Goal: Task Accomplishment & Management: Manage account settings

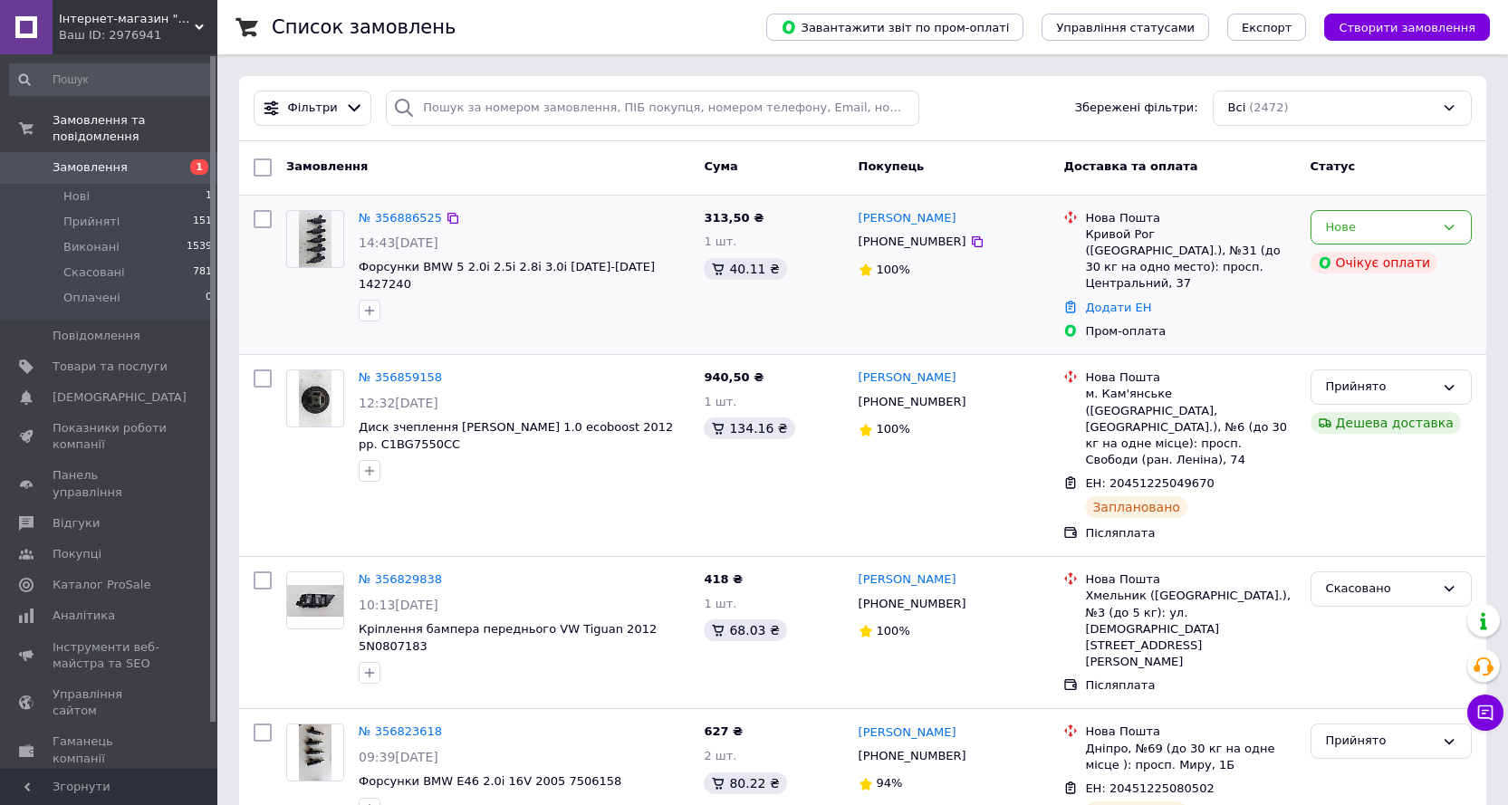
click at [299, 249] on picture at bounding box center [315, 239] width 58 height 58
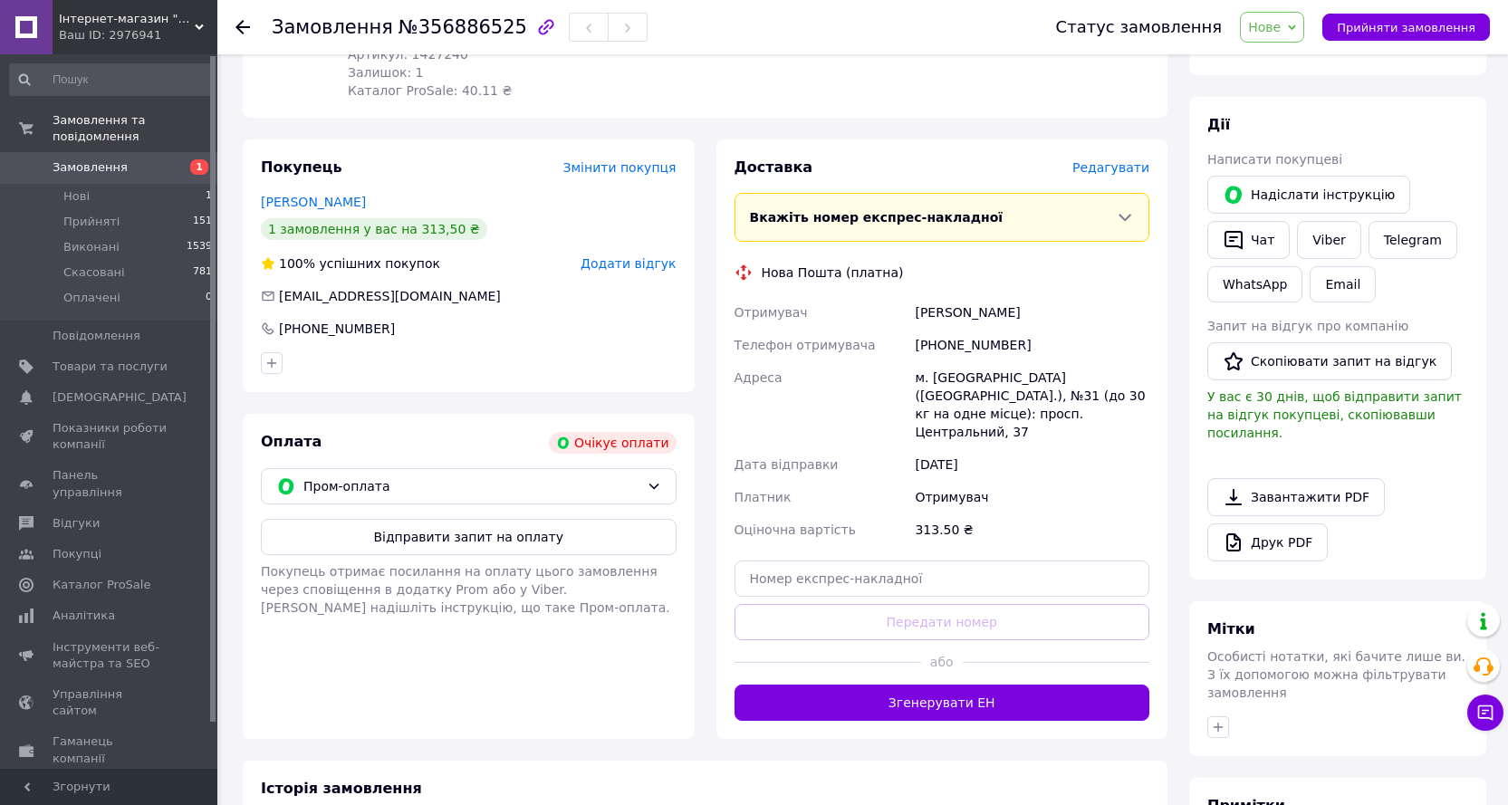
scroll to position [272, 0]
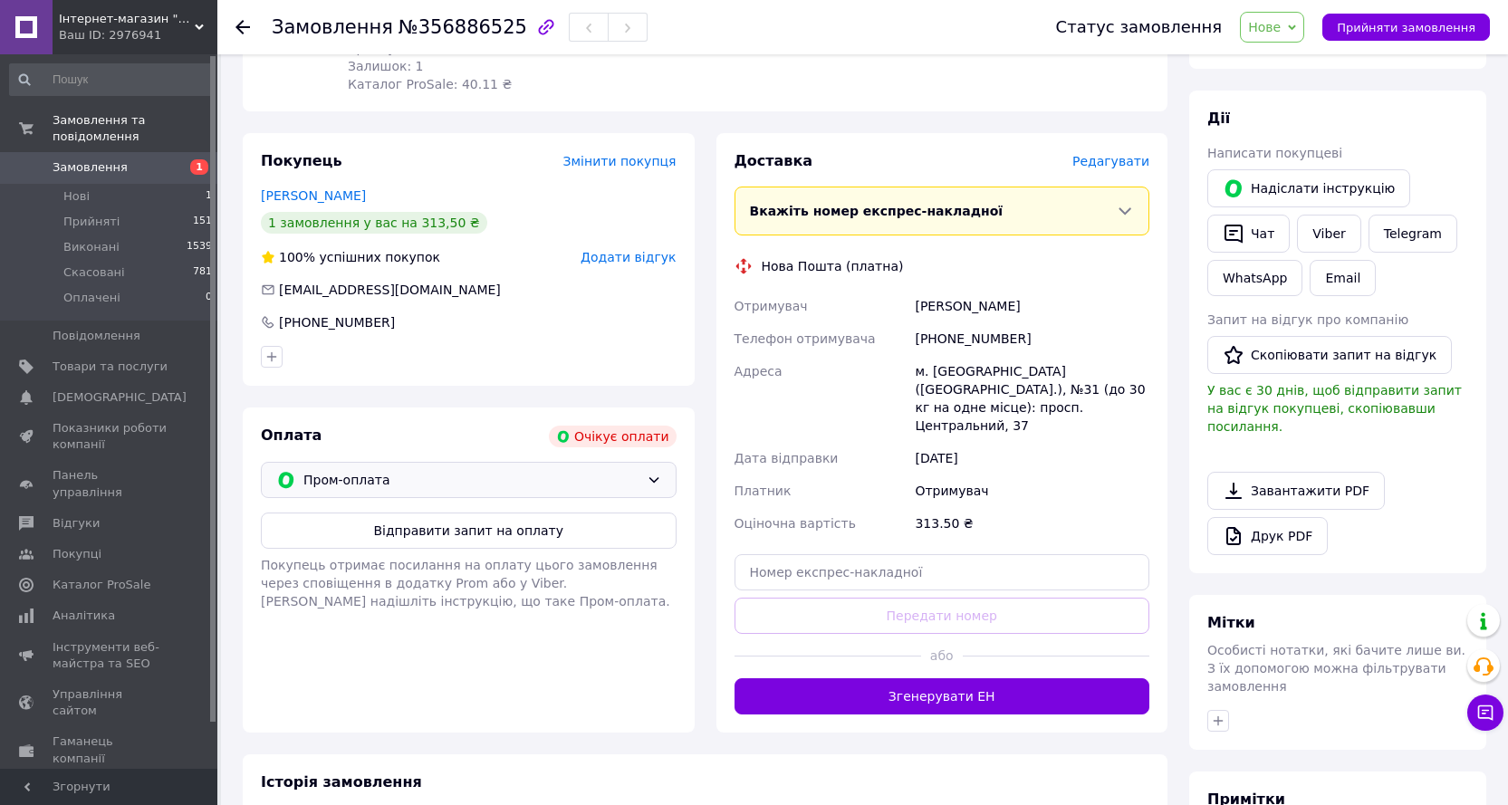
click at [480, 478] on span "Пром-оплата" at bounding box center [471, 480] width 336 height 20
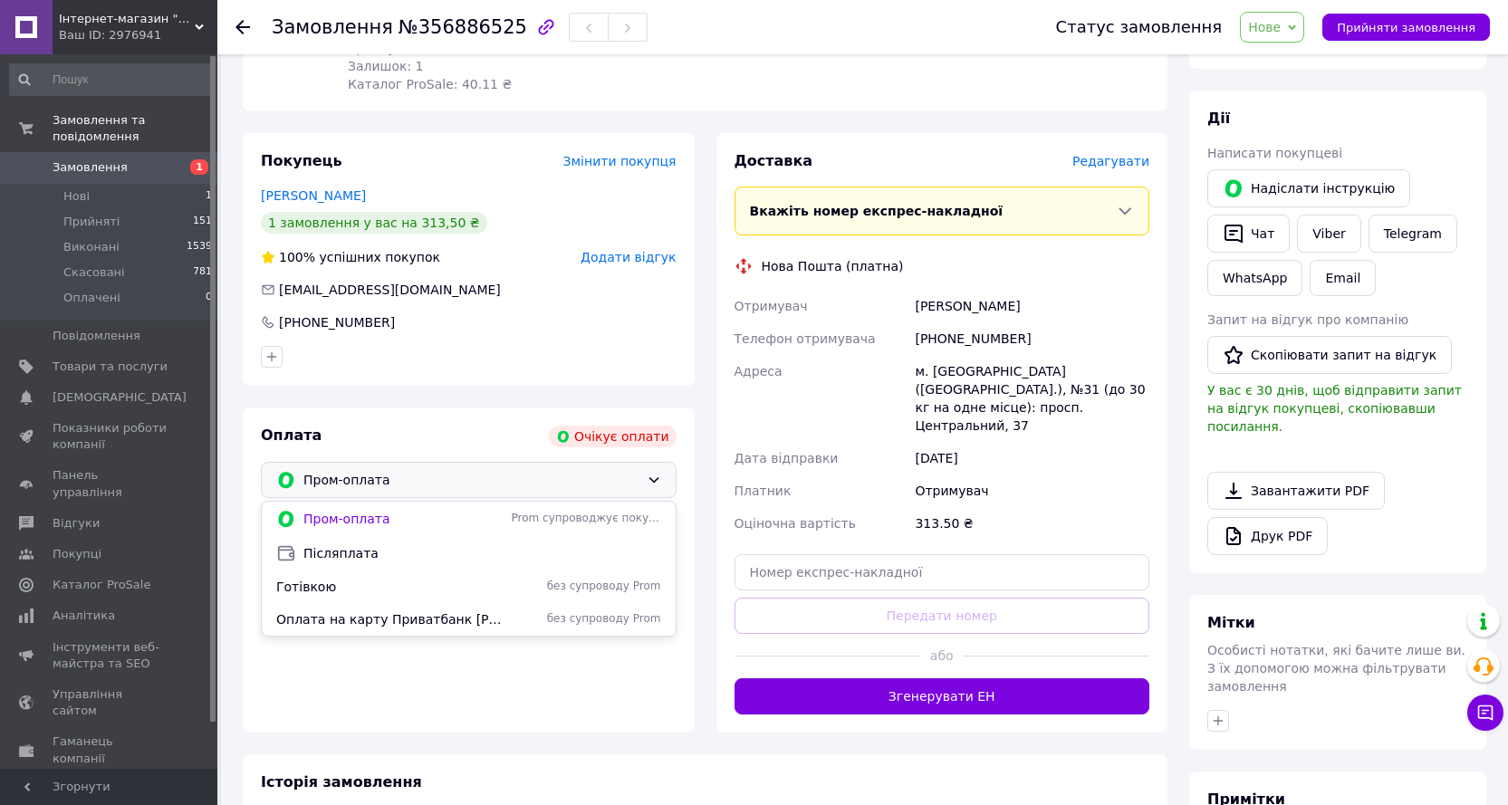
click at [507, 401] on div "Покупець Змінити покупця Ольшевский Сергей 1 замовлення у вас на 313,50 ₴ 100% …" at bounding box center [469, 433] width 452 height 600
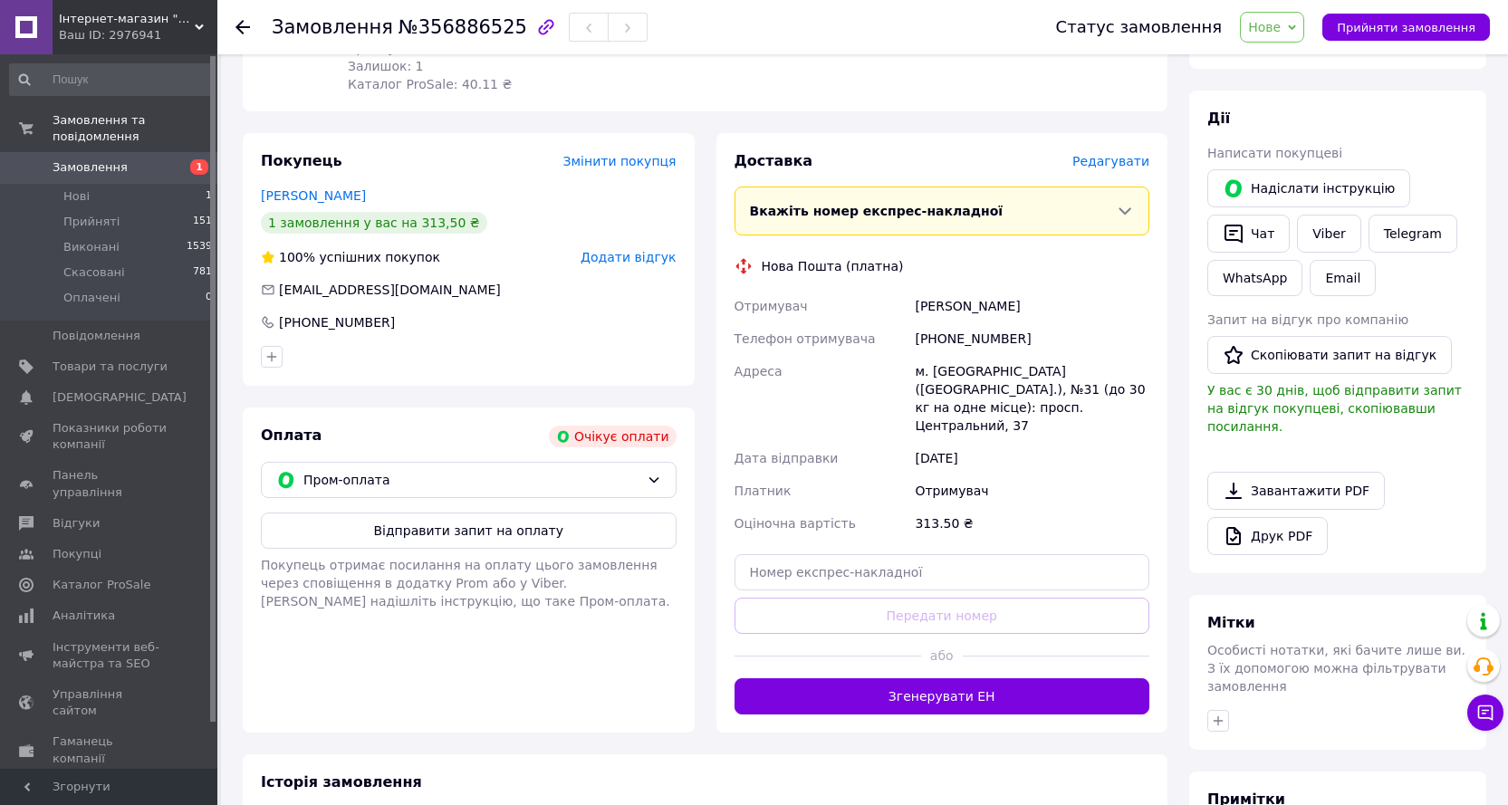
scroll to position [181, 0]
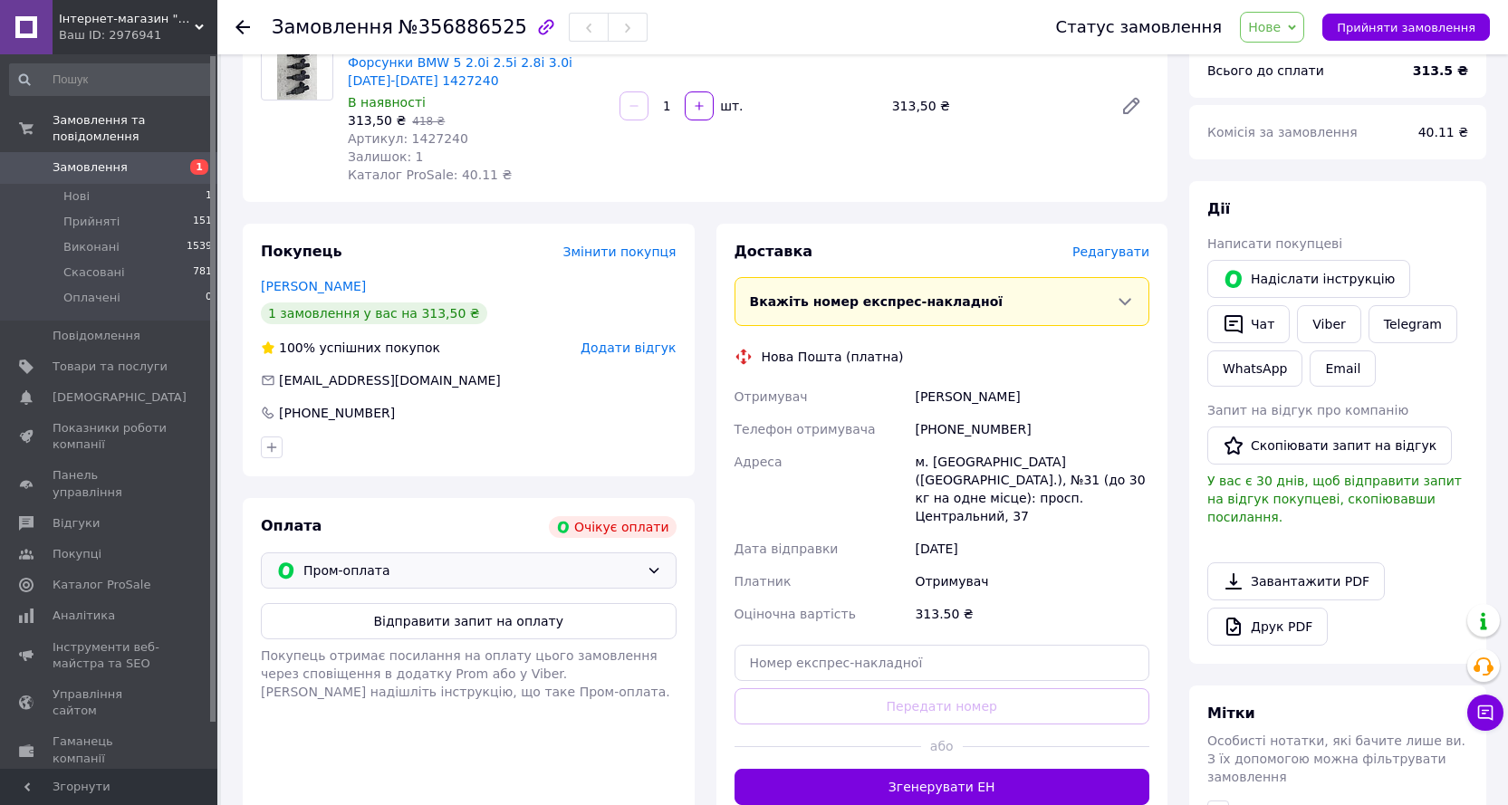
click at [558, 563] on span "Пром-оплата" at bounding box center [471, 571] width 336 height 20
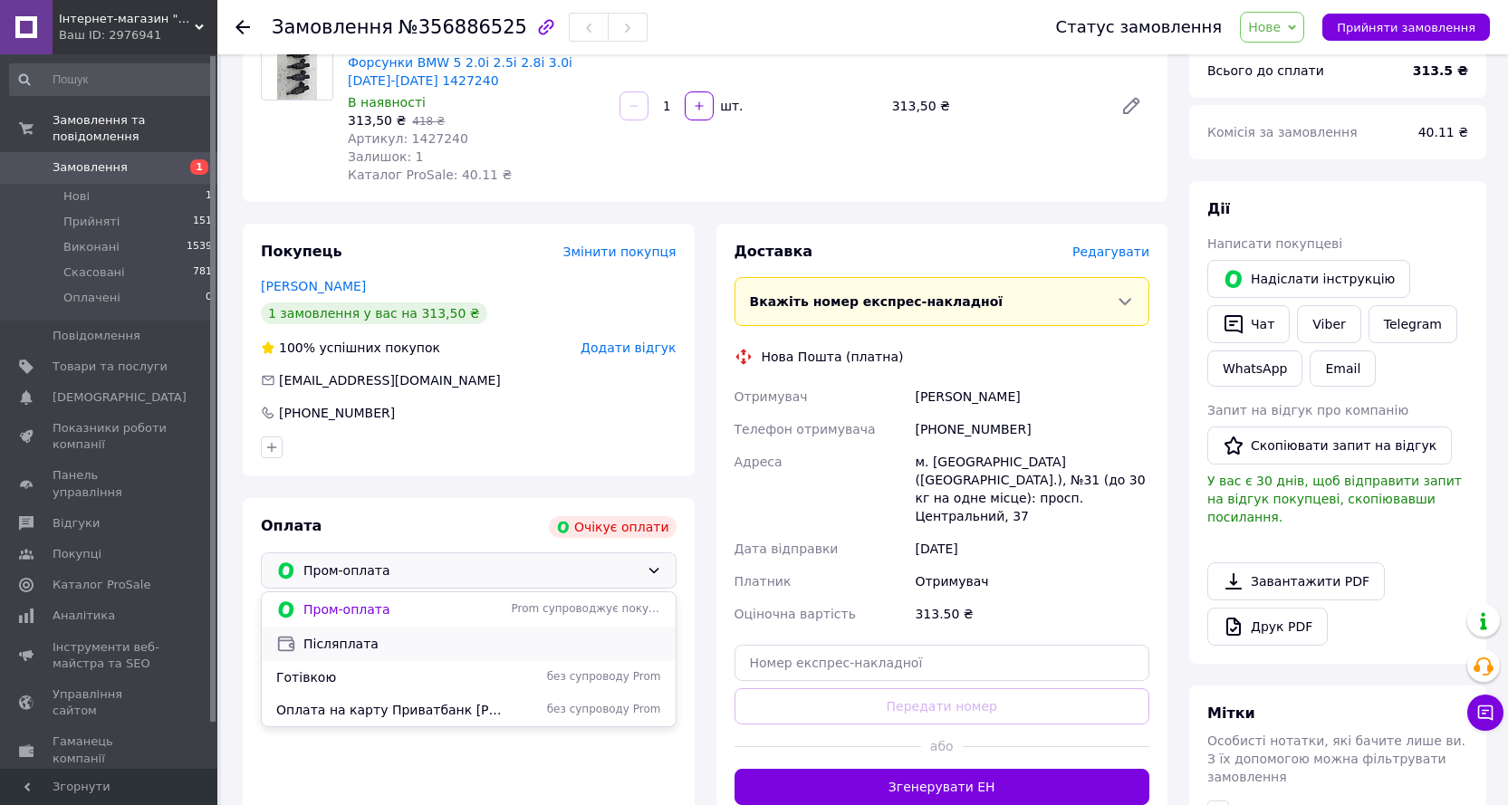
click at [447, 645] on span "Післяплата" at bounding box center [482, 644] width 358 height 18
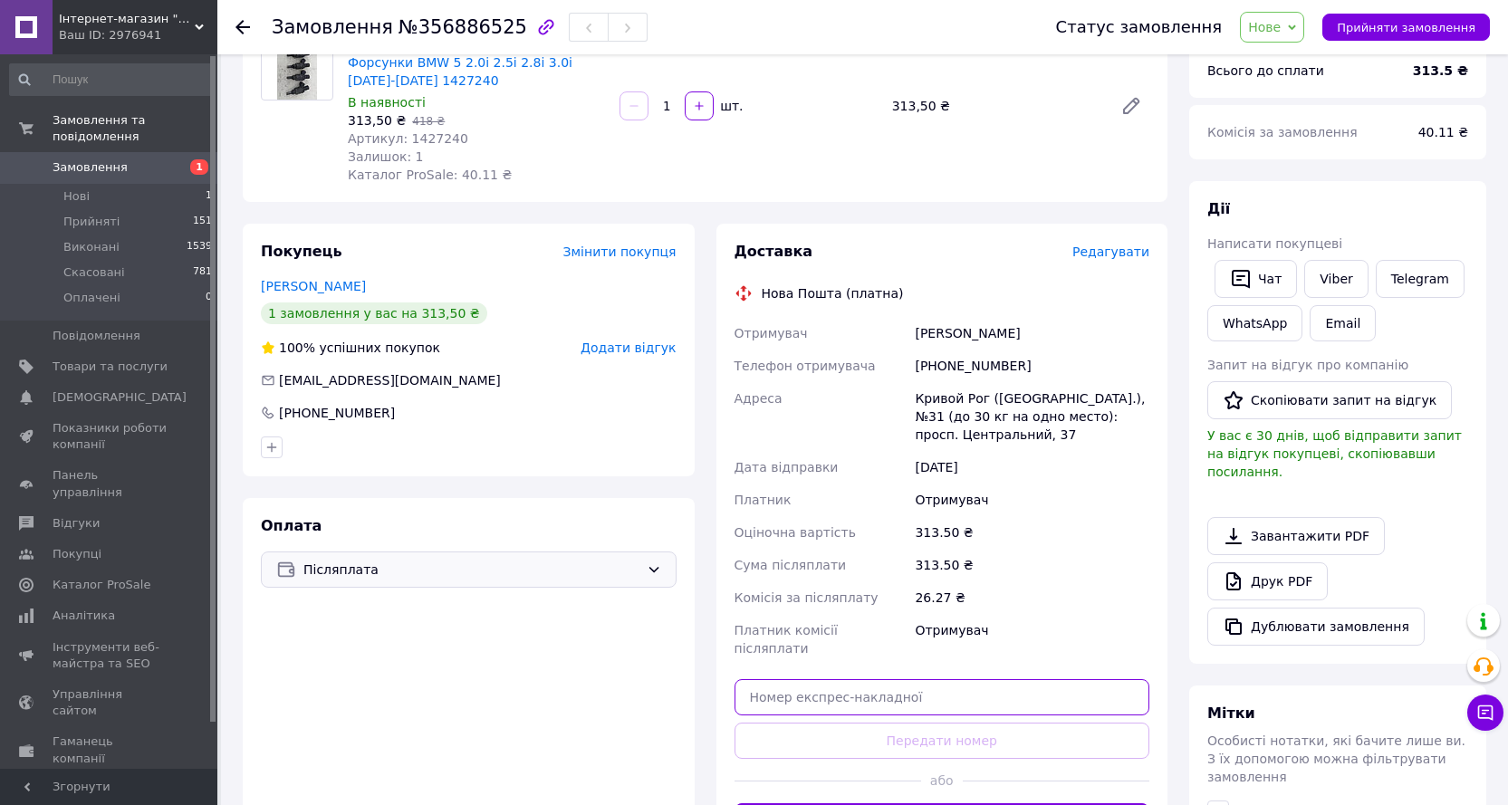
click at [865, 685] on input "text" at bounding box center [943, 697] width 416 height 36
drag, startPoint x: 913, startPoint y: 331, endPoint x: 1043, endPoint y: 332, distance: 129.5
click at [1043, 332] on div "Ольшевский Сергей" at bounding box center [1032, 333] width 242 height 33
copy div "Ольшевский Сергей"
click at [972, 375] on div "[PHONE_NUMBER]" at bounding box center [1032, 366] width 242 height 33
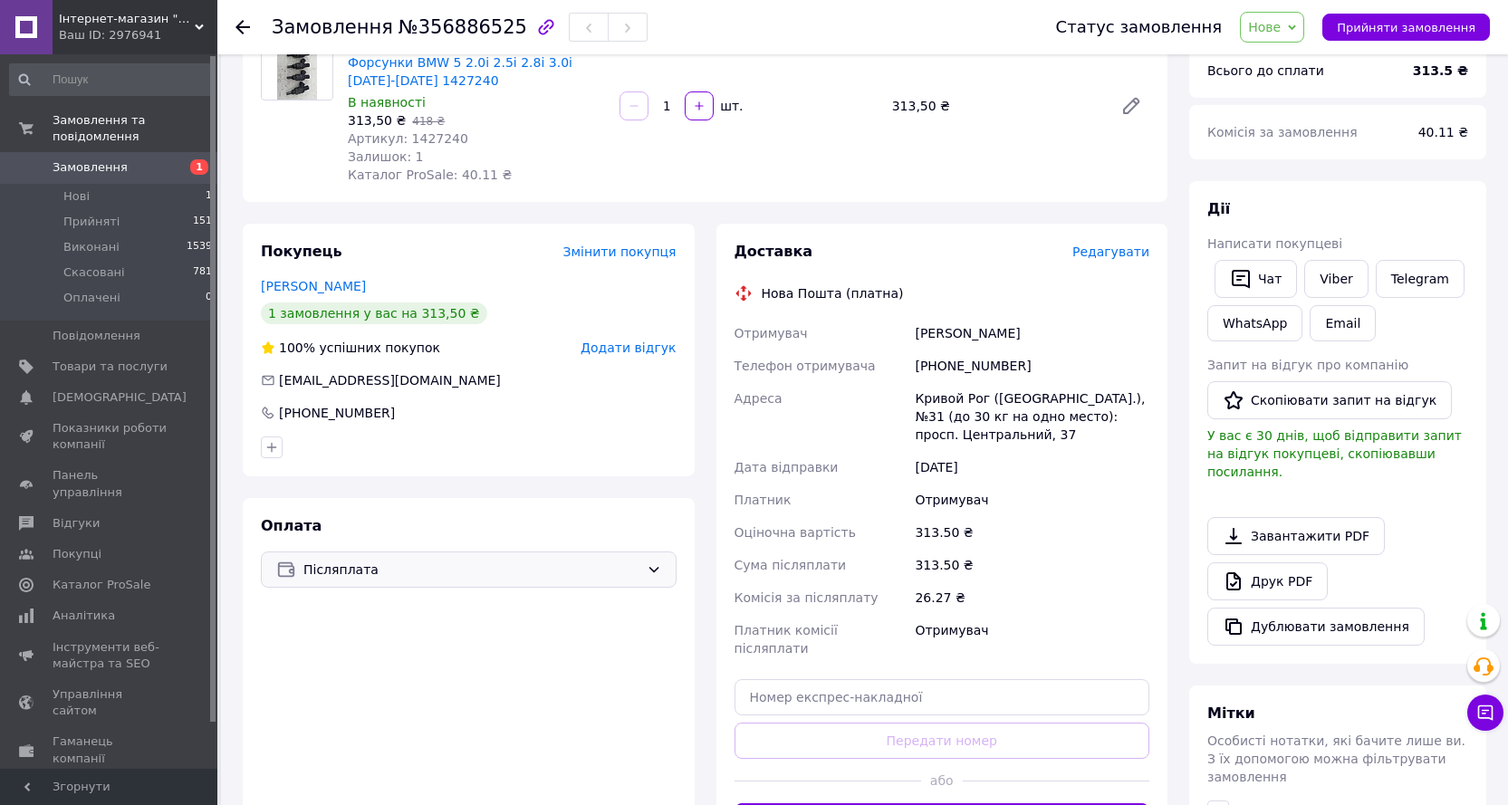
click at [971, 366] on div "[PHONE_NUMBER]" at bounding box center [1032, 366] width 242 height 33
click at [971, 365] on div "[PHONE_NUMBER]" at bounding box center [1032, 366] width 242 height 33
copy div "[PHONE_NUMBER]"
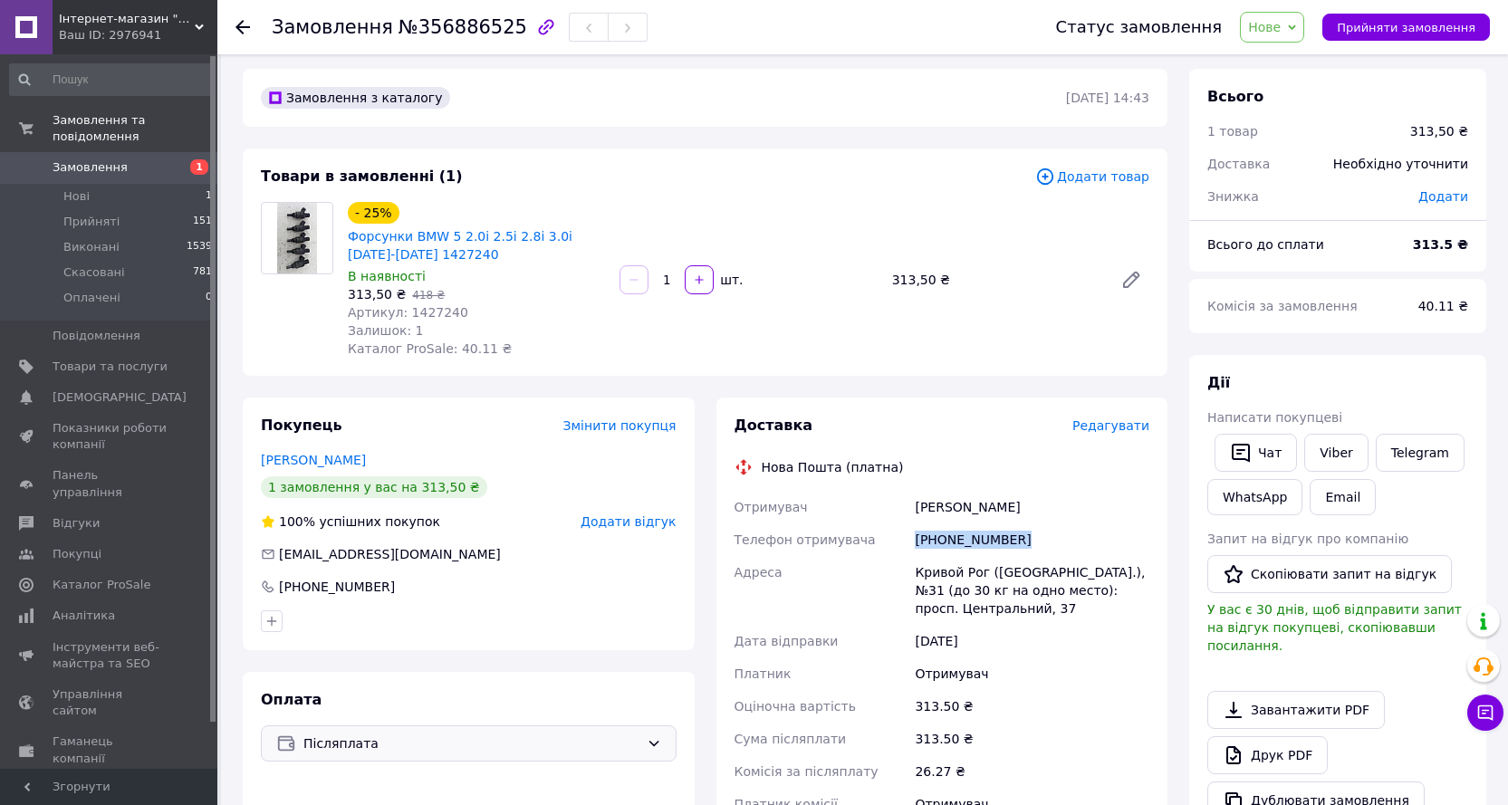
scroll to position [0, 0]
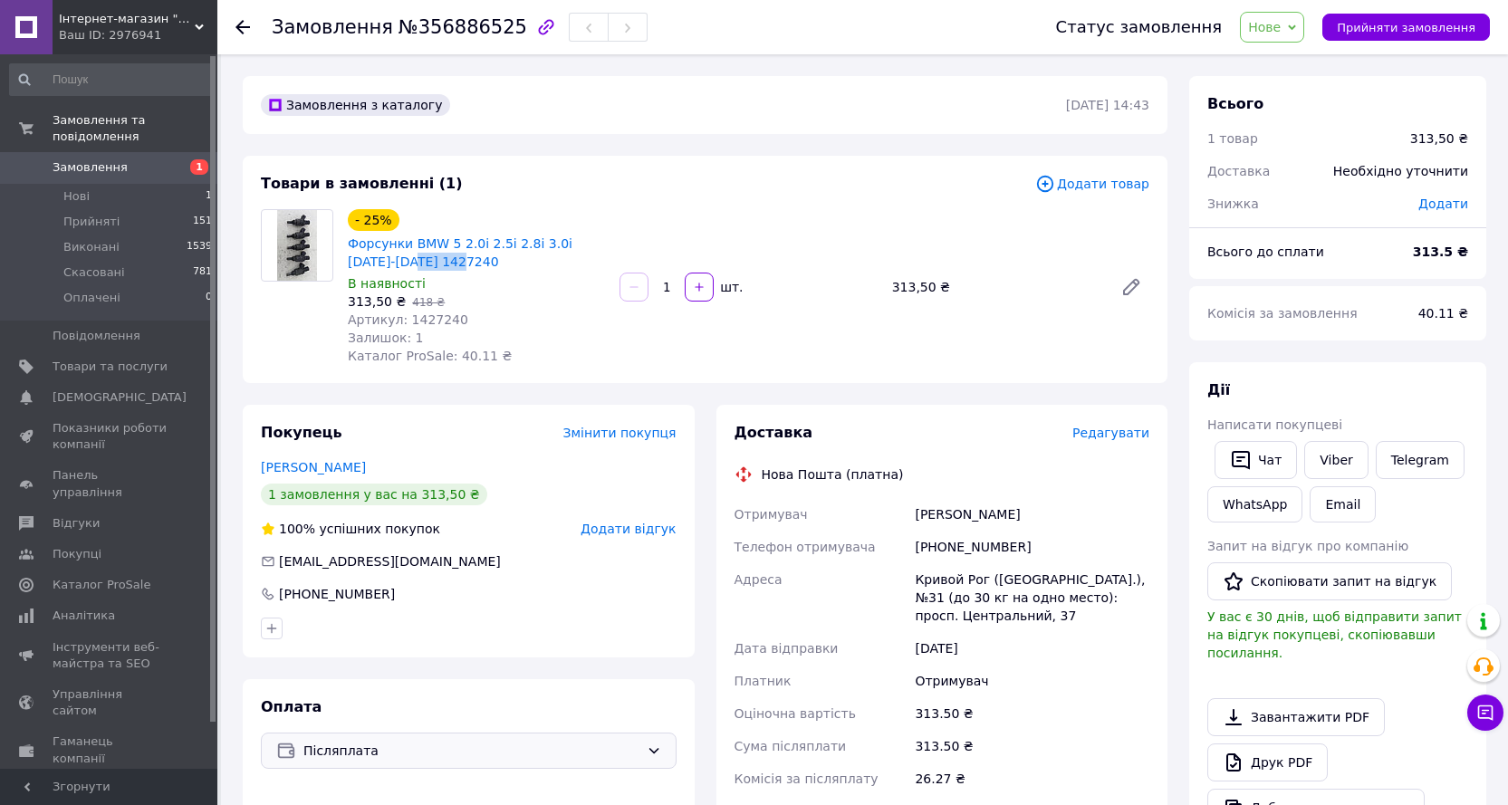
drag, startPoint x: 438, startPoint y: 265, endPoint x: 347, endPoint y: 259, distance: 91.7
click at [347, 259] on div "Форсунки BMW 5 2.0i 2.5i 2.8i 3.0i [DATE]-[DATE] 1427240" at bounding box center [476, 253] width 261 height 40
copy link "1427240"
drag, startPoint x: 915, startPoint y: 579, endPoint x: 976, endPoint y: 582, distance: 61.7
click at [976, 582] on div "Кривой Рог (Днепропетровская обл.), №31 (до 30 кг на одно место): просп. Центра…" at bounding box center [1032, 597] width 242 height 69
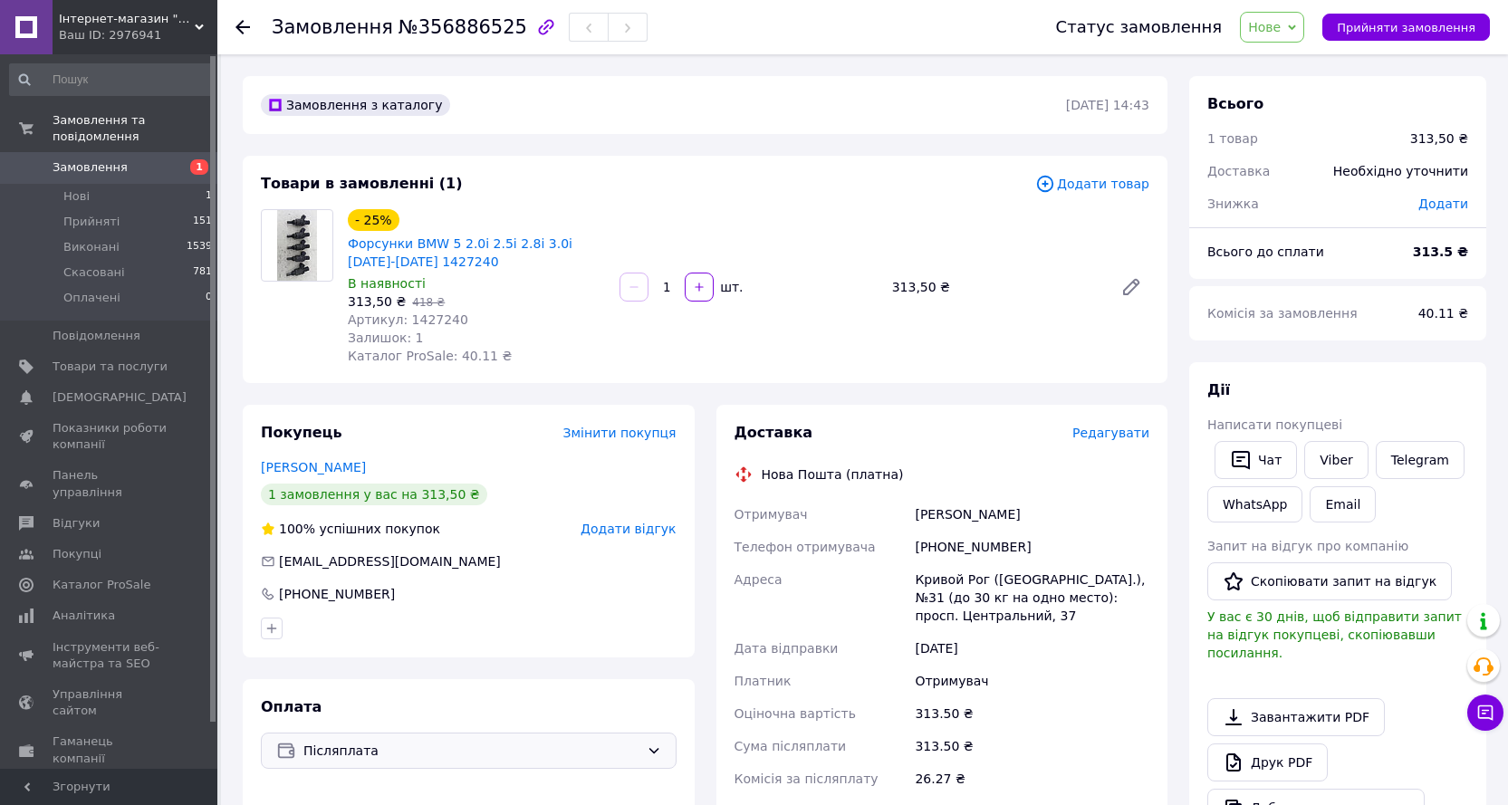
click at [928, 513] on div "Ольшевский Сергей" at bounding box center [1032, 514] width 242 height 33
drag, startPoint x: 914, startPoint y: 574, endPoint x: 982, endPoint y: 574, distance: 67.9
click at [982, 574] on div "Кривой Рог (Днепропетровская обл.), №31 (до 30 кг на одно место): просп. Центра…" at bounding box center [1032, 597] width 242 height 69
copy div "Кривой Рог"
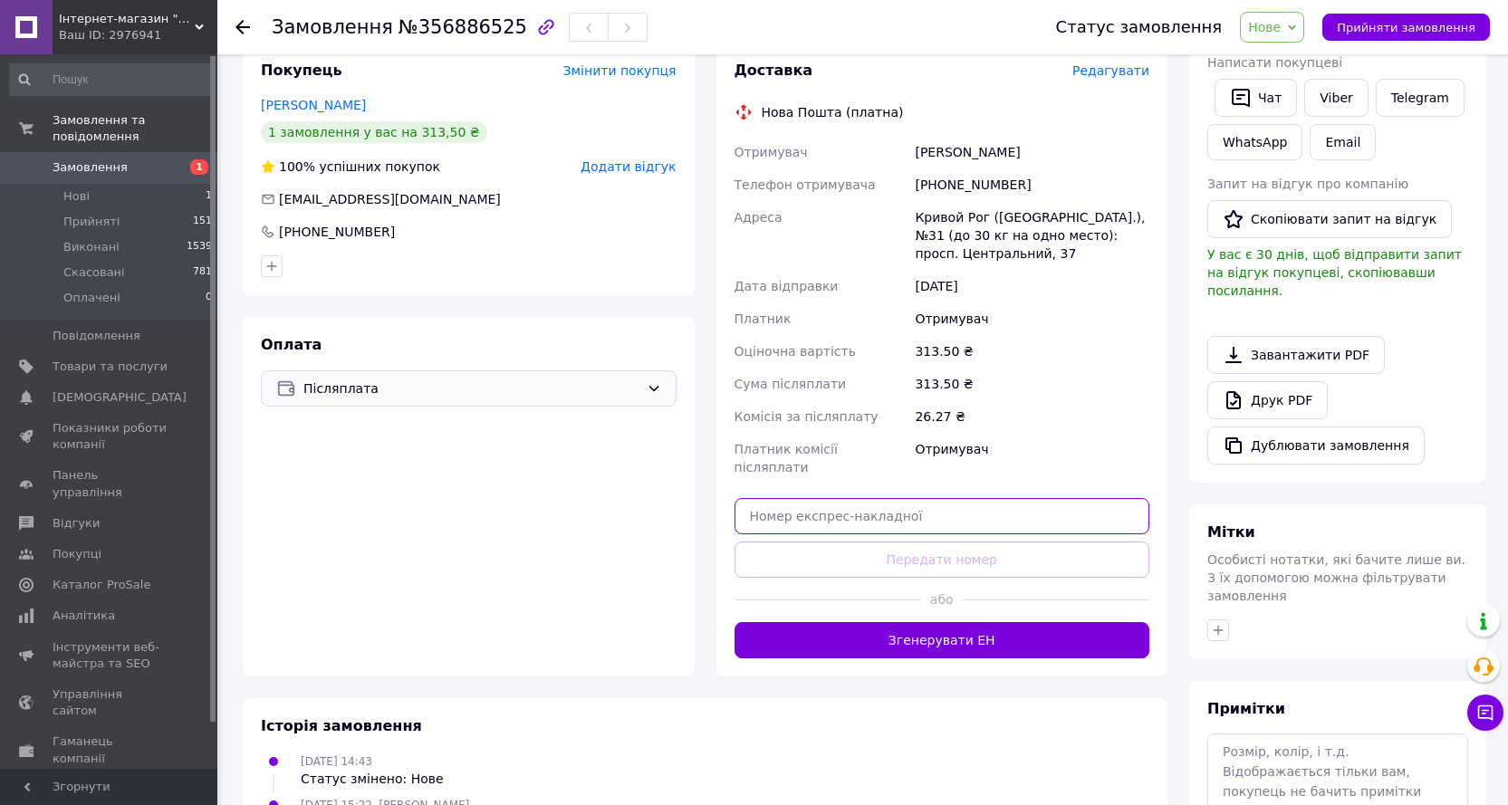
click at [853, 515] on input "text" at bounding box center [943, 516] width 416 height 36
paste input "20451225162334"
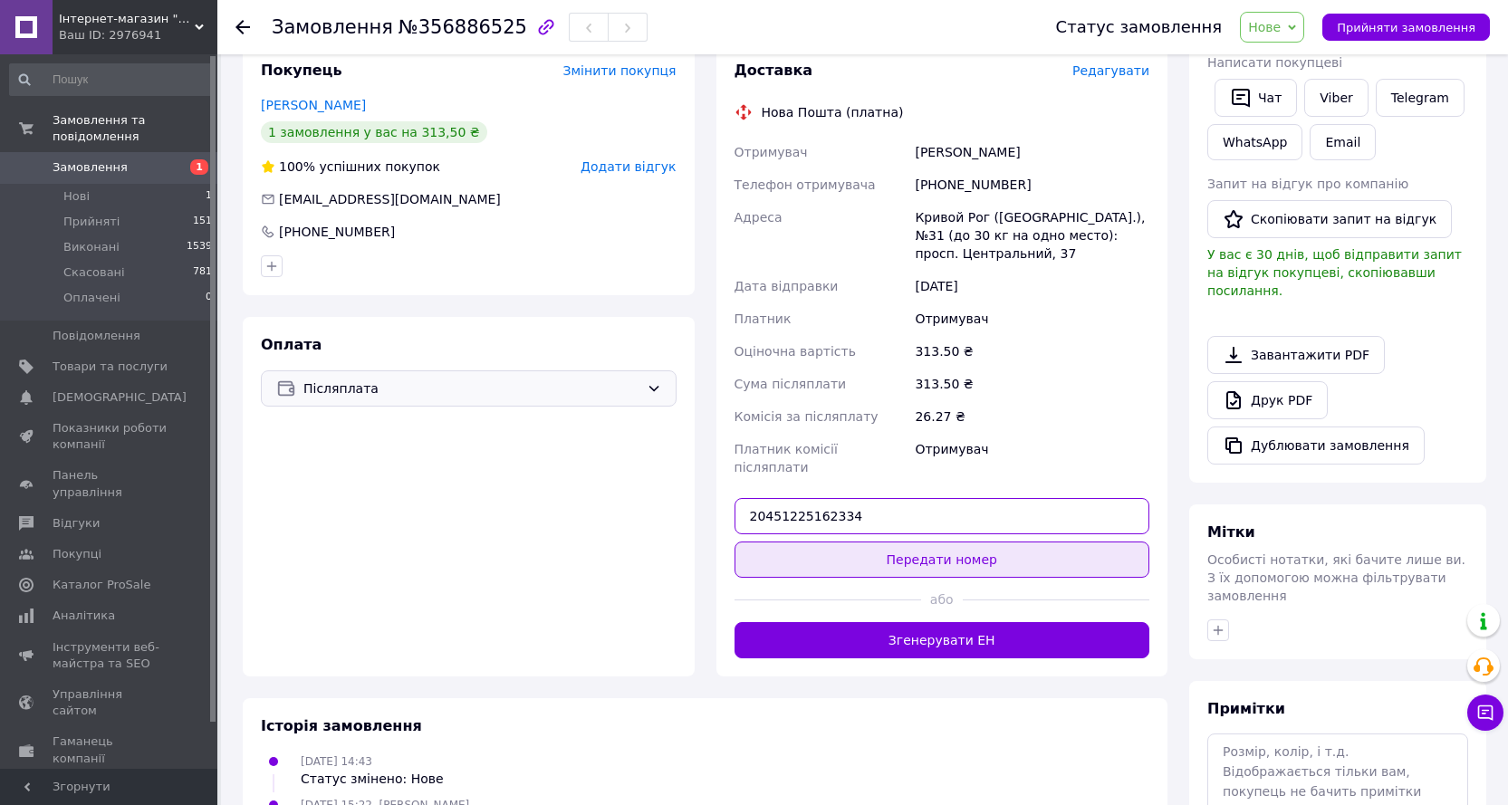
type input "20451225162334"
click at [882, 553] on button "Передати номер" at bounding box center [943, 560] width 416 height 36
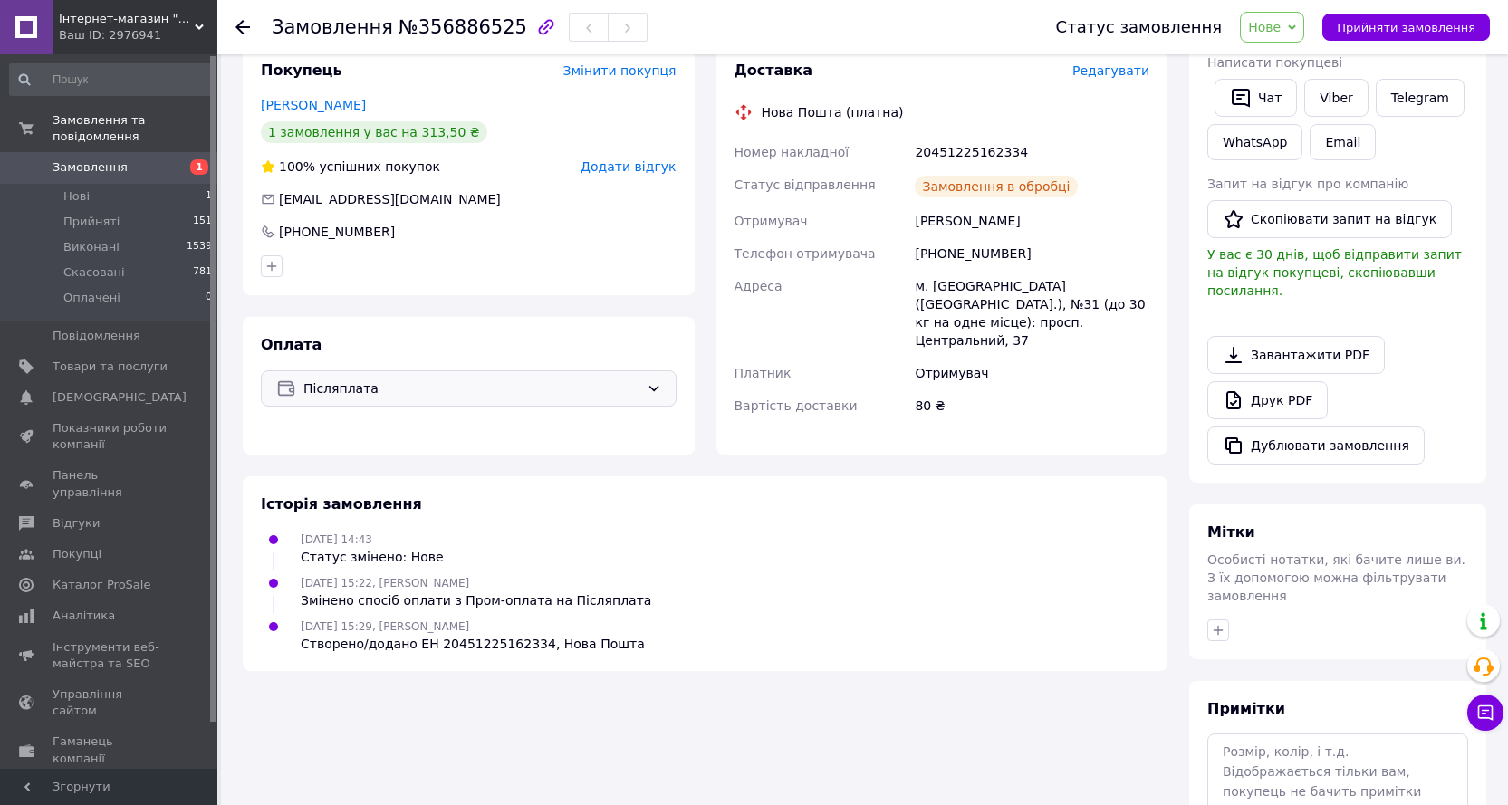
click at [1281, 28] on span "Нове" at bounding box center [1264, 27] width 33 height 14
click at [1285, 55] on li "Прийнято" at bounding box center [1282, 63] width 83 height 27
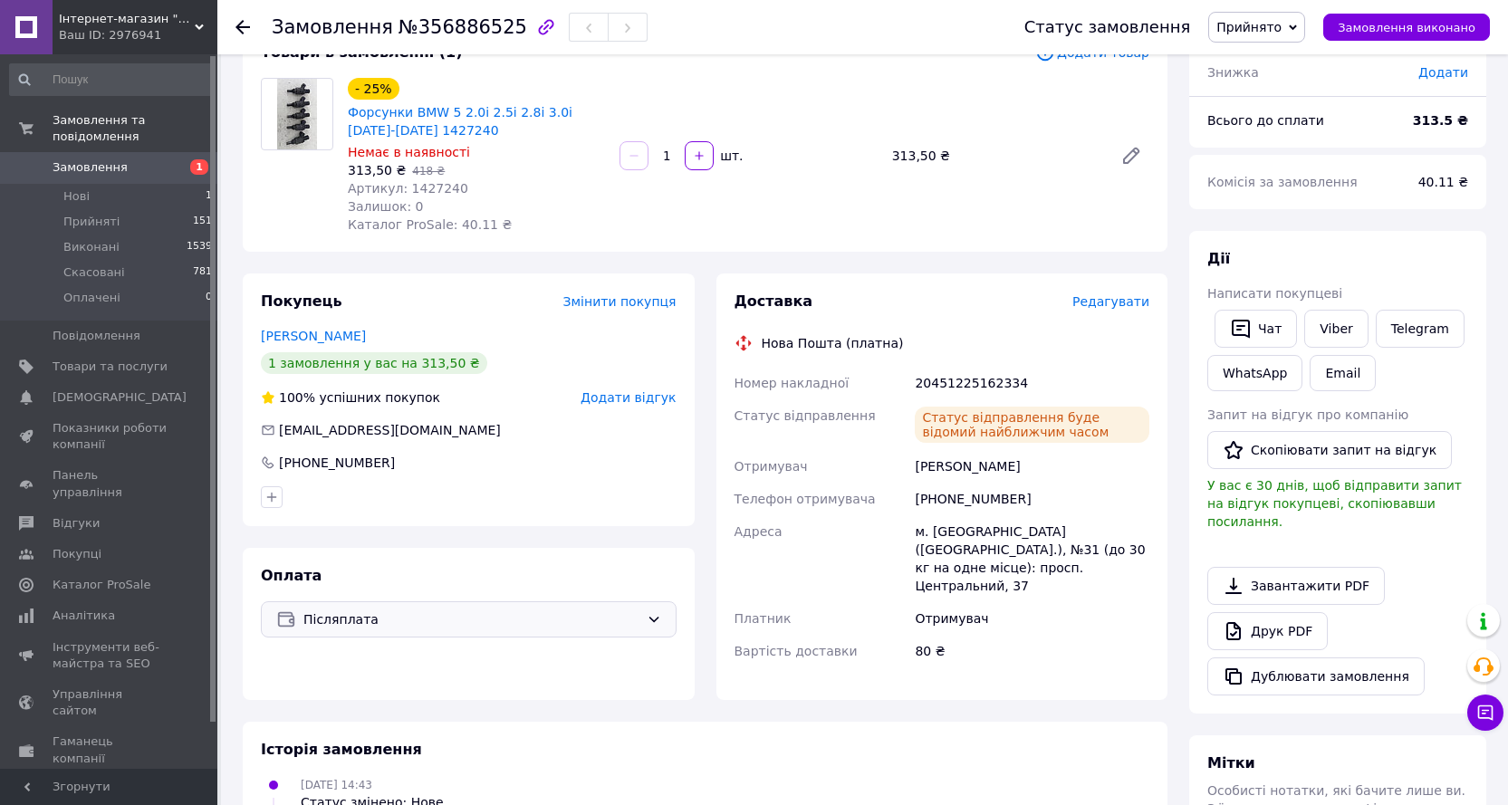
scroll to position [91, 0]
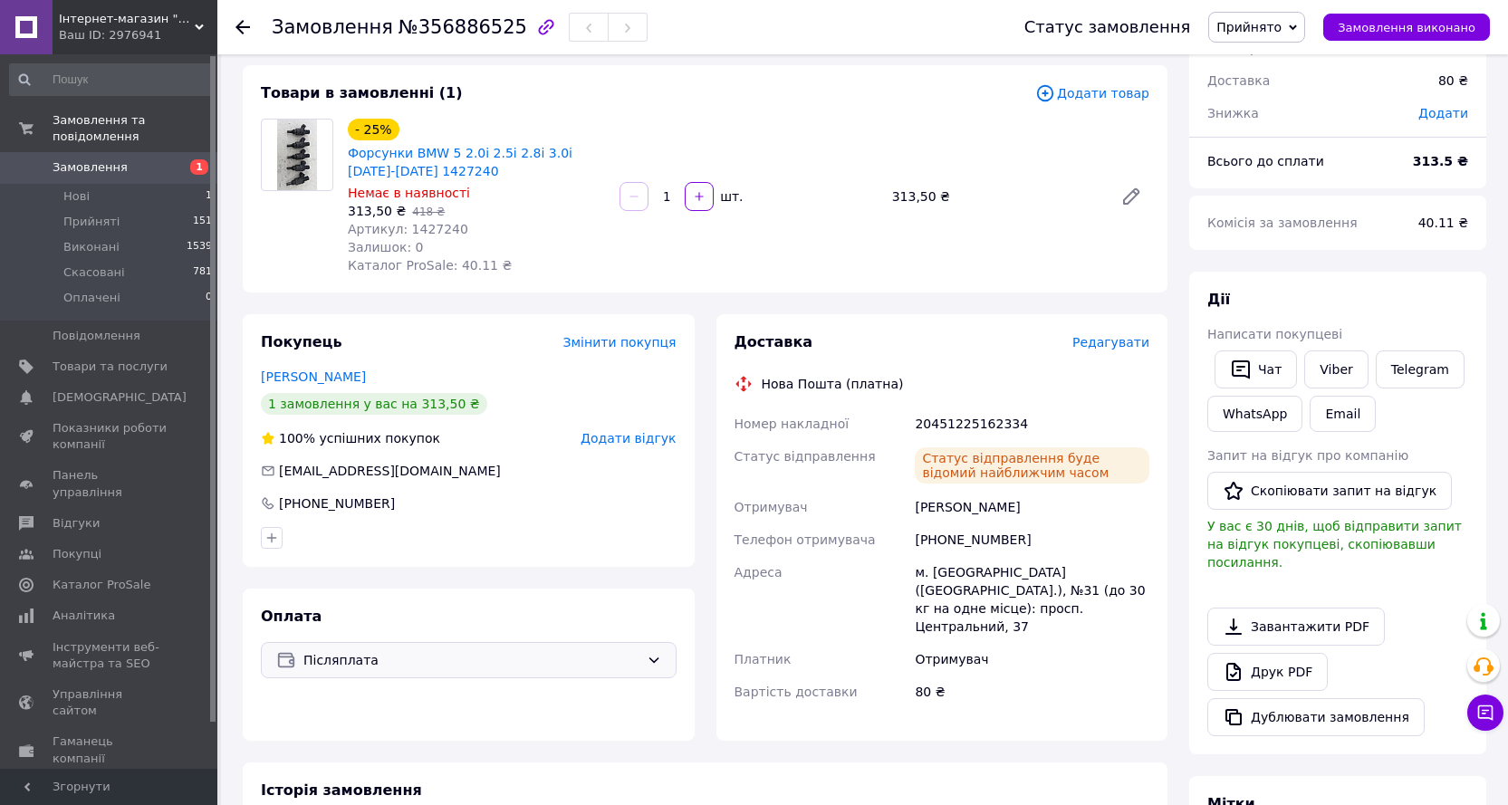
click at [99, 159] on span "Замовлення" at bounding box center [90, 167] width 75 height 16
